Goal: Task Accomplishment & Management: Use online tool/utility

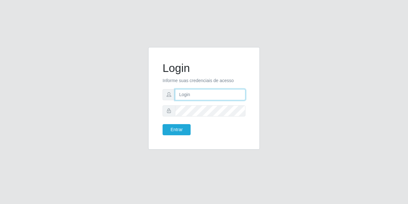
click at [184, 94] on input "text" at bounding box center [210, 94] width 70 height 11
type input "[EMAIL_ADDRESS][DOMAIN_NAME]"
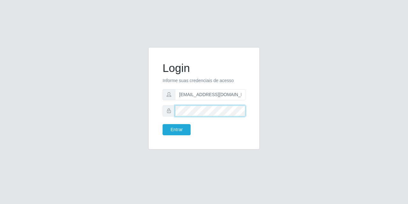
click at [162, 124] on button "Entrar" at bounding box center [176, 129] width 28 height 11
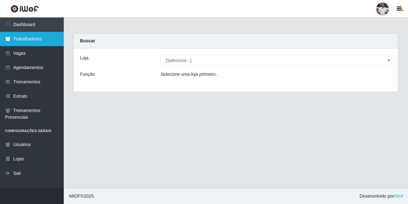
click at [43, 42] on link "Trabalhadores" at bounding box center [32, 39] width 64 height 14
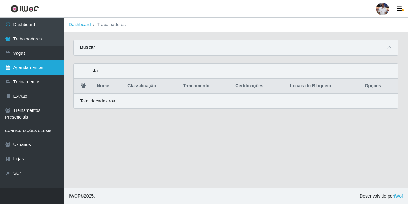
click at [28, 62] on link "Agendamentos" at bounding box center [32, 68] width 64 height 14
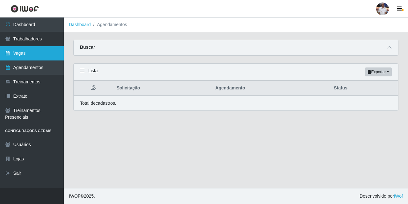
click at [31, 51] on link "Vagas" at bounding box center [32, 53] width 64 height 14
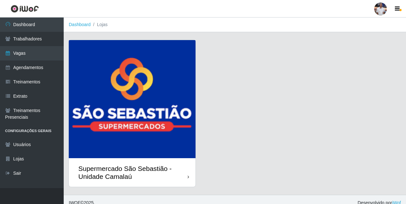
click at [136, 160] on div "Supermercado São Sebastião - Unidade Camalaú" at bounding box center [132, 172] width 127 height 29
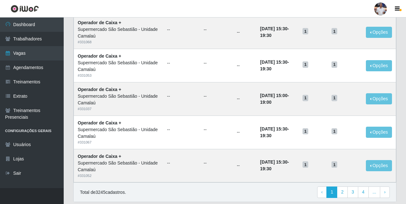
scroll to position [436, 0]
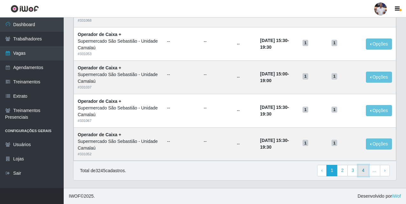
drag, startPoint x: 366, startPoint y: 170, endPoint x: 364, endPoint y: 167, distance: 3.4
click at [366, 170] on link "4" at bounding box center [363, 170] width 11 height 11
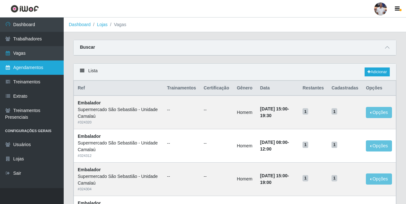
click at [21, 68] on link "Agendamentos" at bounding box center [32, 68] width 64 height 14
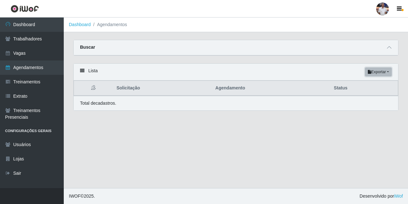
click at [387, 73] on button "Exportar" at bounding box center [378, 72] width 27 height 9
click at [376, 82] on button "PDF" at bounding box center [366, 83] width 50 height 13
click at [372, 73] on button "Exportar" at bounding box center [378, 72] width 27 height 9
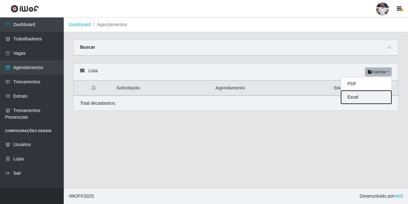
click at [373, 98] on button "Excel" at bounding box center [366, 97] width 50 height 13
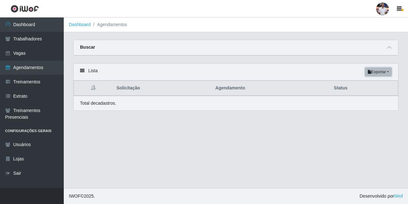
click at [372, 70] on button "Exportar" at bounding box center [378, 72] width 27 height 9
click at [367, 86] on button "PDF" at bounding box center [366, 83] width 50 height 13
click at [84, 69] on icon at bounding box center [82, 70] width 4 height 4
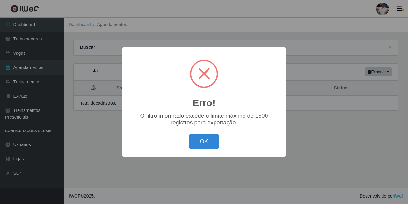
click at [86, 46] on body "Perfil Alterar Senha Sair Dashboard Trabalhadores Vagas Agendamentos Treinament…" at bounding box center [204, 102] width 408 height 204
click at [86, 46] on div "Erro! × O filtro informado excede o limite máximo de 1500 registros para export…" at bounding box center [204, 102] width 408 height 204
click at [198, 157] on div "Erro! × O filtro informado excede o limite máximo de 1500 registros para export…" at bounding box center [203, 102] width 163 height 110
click at [187, 143] on div "OK Cancel" at bounding box center [204, 141] width 150 height 18
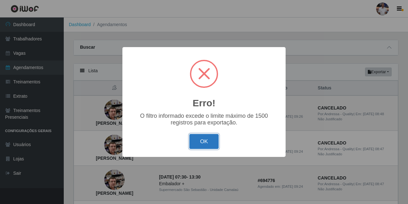
click at [191, 141] on button "OK" at bounding box center [204, 141] width 30 height 15
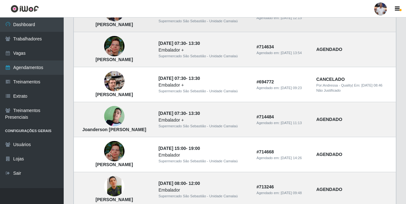
scroll to position [474, 0]
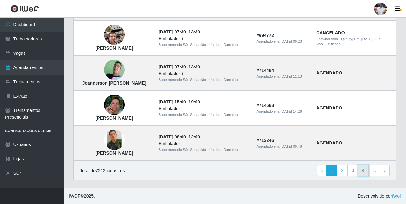
click at [363, 169] on link "4" at bounding box center [363, 170] width 11 height 11
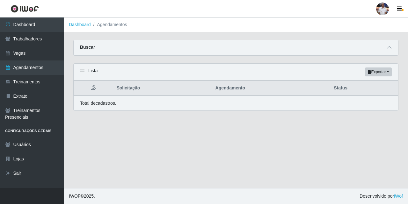
click at [85, 47] on strong "Buscar" at bounding box center [87, 47] width 15 height 5
click at [387, 49] on icon at bounding box center [389, 47] width 4 height 4
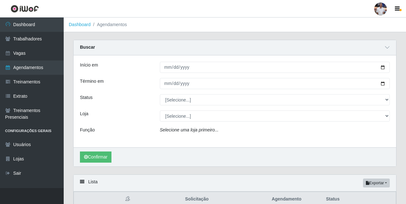
click at [186, 130] on icon "Selecione uma loja primeiro..." at bounding box center [189, 129] width 59 height 5
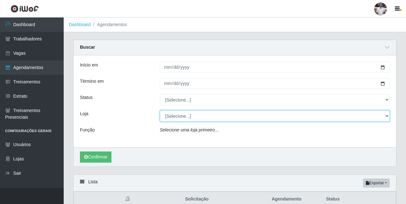
click at [186, 114] on select "[Selecione...] Supermercado São Sebastião - Unidade Camalaú" at bounding box center [275, 116] width 230 height 11
select select "165"
click at [160, 111] on select "[Selecione...] Supermercado São Sebastião - Unidade Camalaú" at bounding box center [275, 116] width 230 height 11
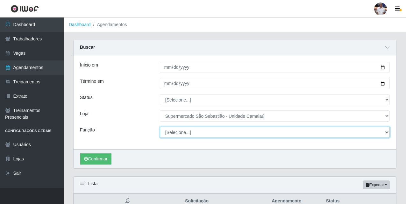
click at [194, 129] on select "[Selecione...] ASG ASG + ASG ++ Auxiliar de entrega + Auxiliar de entrega ++ Au…" at bounding box center [275, 132] width 230 height 11
select select "1"
click at [160, 127] on select "[Selecione...] ASG ASG + ASG ++ Auxiliar de entrega + Auxiliar de entrega ++ Au…" at bounding box center [275, 132] width 230 height 11
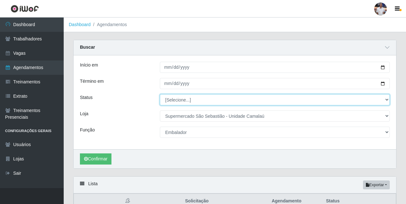
click at [174, 98] on select "[Selecione...] AGENDADO AGUARDANDO LIBERAR EM ANDAMENTO EM REVISÃO FINALIZADO C…" at bounding box center [275, 99] width 230 height 11
select select "CANCELADO"
click at [160, 95] on select "[Selecione...] AGENDADO AGUARDANDO LIBERAR EM ANDAMENTO EM REVISÃO FINALIZADO C…" at bounding box center [275, 99] width 230 height 11
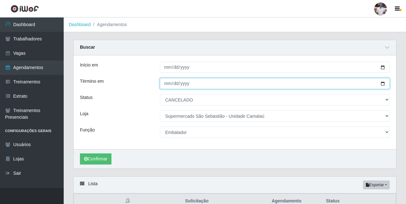
click at [170, 84] on input "Término em" at bounding box center [275, 83] width 230 height 11
type input "2025-07-01"
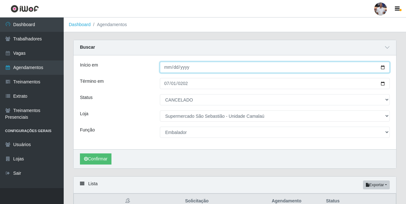
click at [166, 68] on input "Início em" at bounding box center [275, 67] width 230 height 11
type input "2025-07-01"
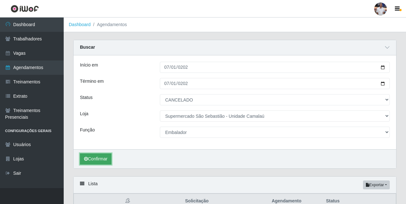
click at [101, 161] on button "Confirmar" at bounding box center [96, 158] width 32 height 11
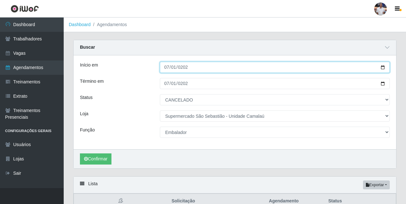
click at [174, 67] on input "2025-07-01" at bounding box center [275, 67] width 230 height 11
type input "2025-06-01"
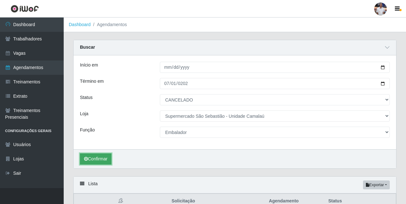
click at [87, 160] on icon "submit" at bounding box center [86, 159] width 4 height 4
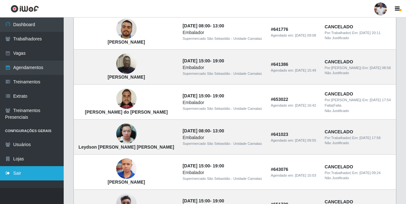
click at [18, 175] on link "Sair" at bounding box center [32, 173] width 64 height 14
